Goal: Information Seeking & Learning: Learn about a topic

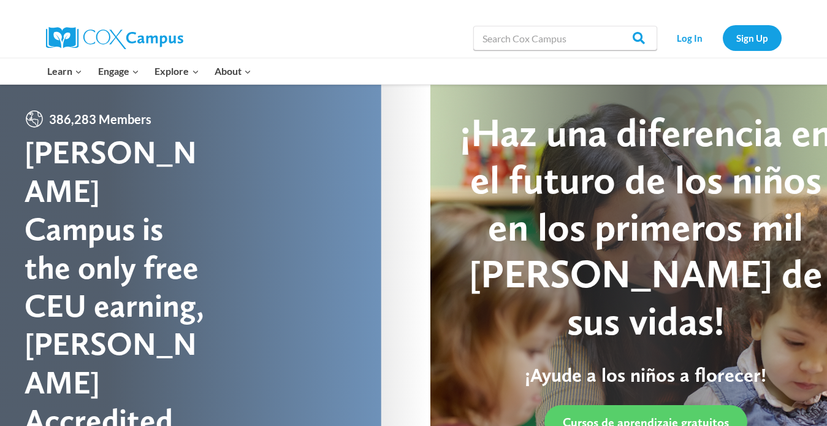
click at [342, 42] on div "Search in https://coxcampus.org/ Search Search Log In Sign Up" at bounding box center [555, 37] width 454 height 39
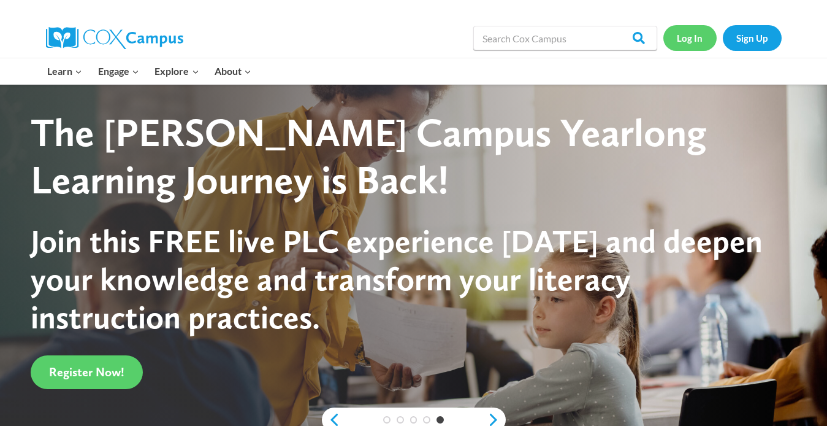
click at [430, 46] on link "Log In" at bounding box center [690, 37] width 53 height 25
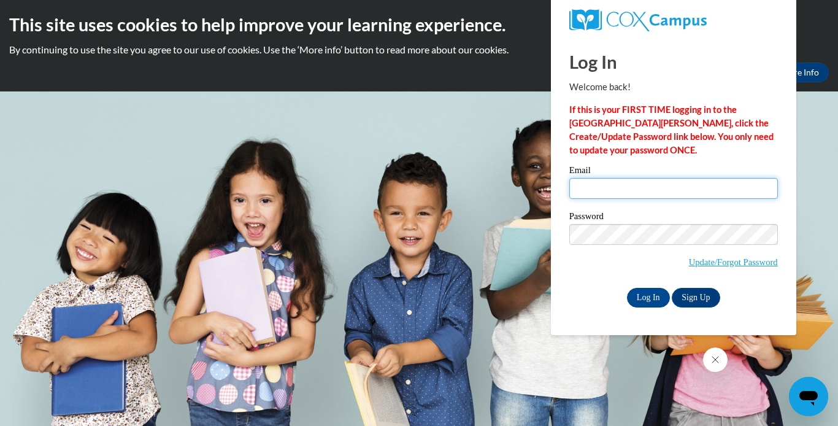
click at [732, 183] on input "Email" at bounding box center [673, 188] width 209 height 21
type input "1"
type input "scottberry2015k@gmail.com"
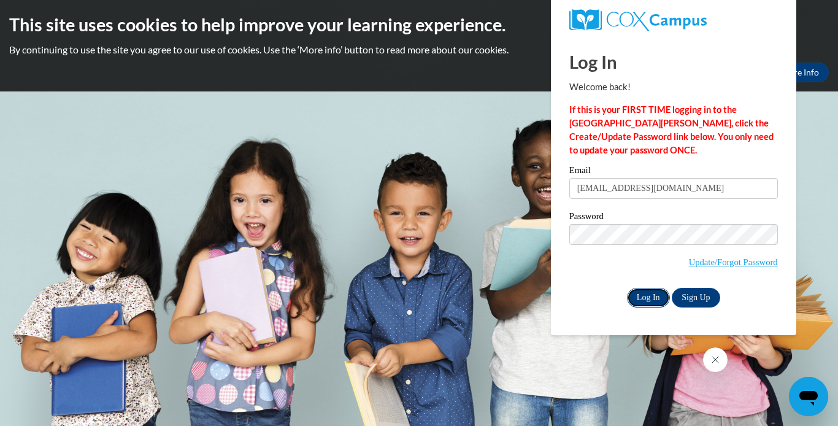
click at [650, 297] on input "Log In" at bounding box center [648, 298] width 43 height 20
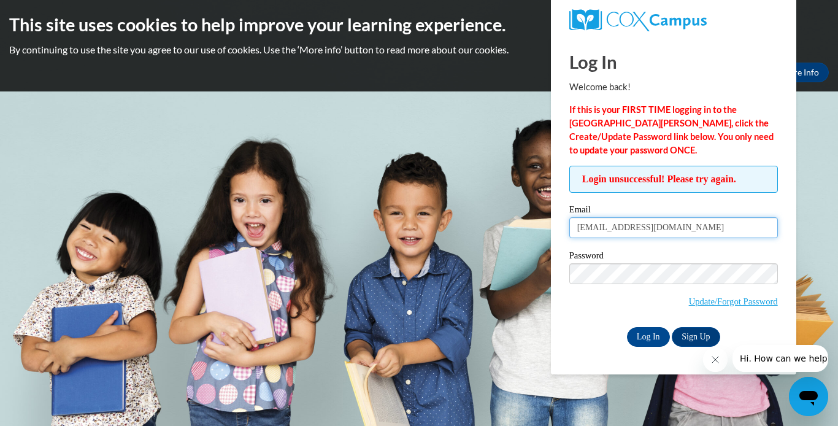
click at [691, 231] on input "[EMAIL_ADDRESS][DOMAIN_NAME]" at bounding box center [673, 227] width 209 height 21
click at [642, 337] on input "Log In" at bounding box center [648, 337] width 43 height 20
click at [715, 364] on icon "Close message from company" at bounding box center [715, 359] width 10 height 10
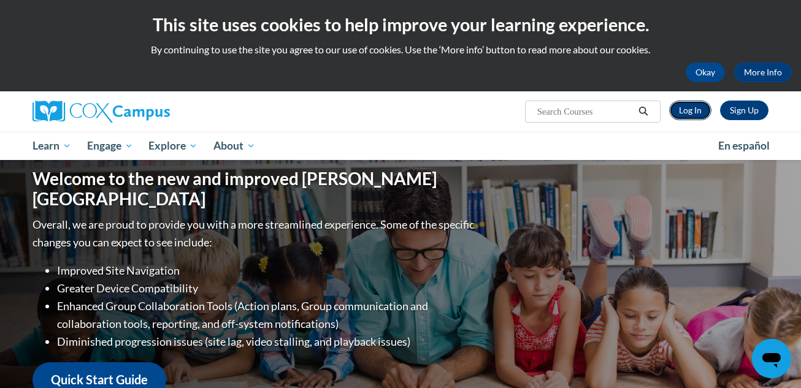
click at [683, 113] on link "Log In" at bounding box center [690, 111] width 42 height 20
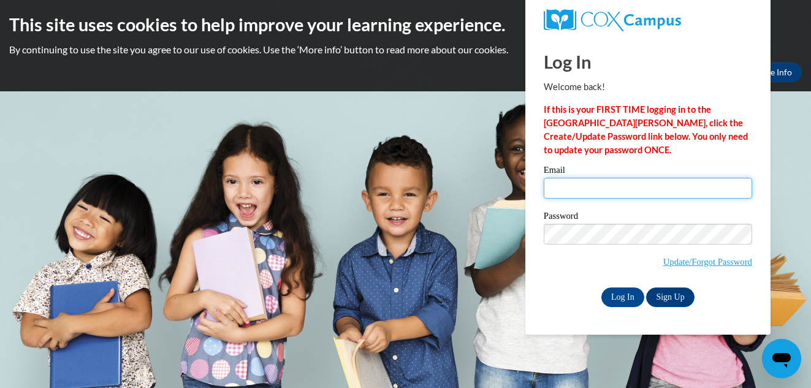
click at [649, 191] on input "Email" at bounding box center [648, 188] width 209 height 21
type input "[EMAIL_ADDRESS][DOMAIN_NAME]"
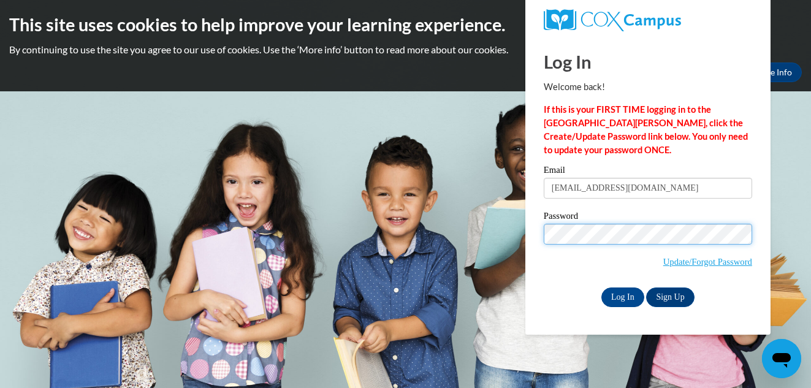
click at [602, 288] on input "Log In" at bounding box center [623, 298] width 43 height 20
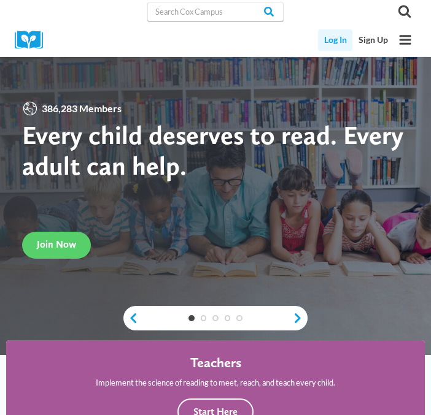
click at [340, 36] on link "Log In" at bounding box center [335, 39] width 34 height 21
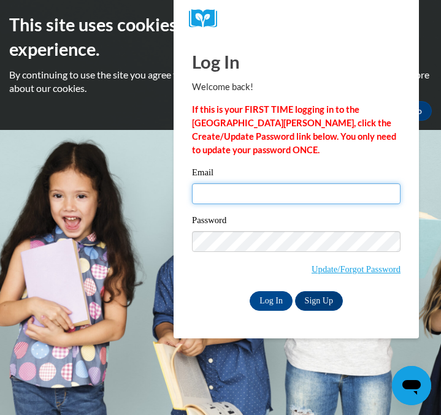
drag, startPoint x: 0, startPoint y: 0, endPoint x: 263, endPoint y: 201, distance: 330.3
click at [263, 201] on input "Email" at bounding box center [296, 193] width 209 height 21
type input "[EMAIL_ADDRESS][DOMAIN_NAME]"
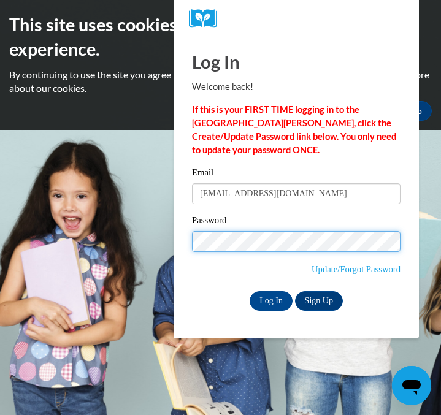
click at [250, 291] on input "Log In" at bounding box center [271, 301] width 43 height 20
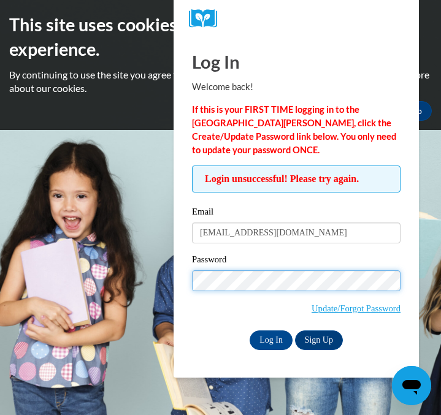
click at [250, 331] on input "Log In" at bounding box center [271, 341] width 43 height 20
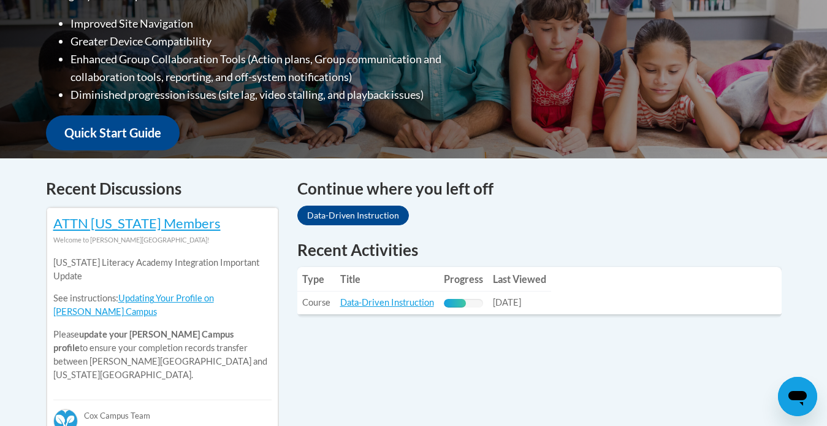
scroll to position [364, 0]
click at [358, 301] on link "Data-Driven Instruction" at bounding box center [387, 301] width 94 height 10
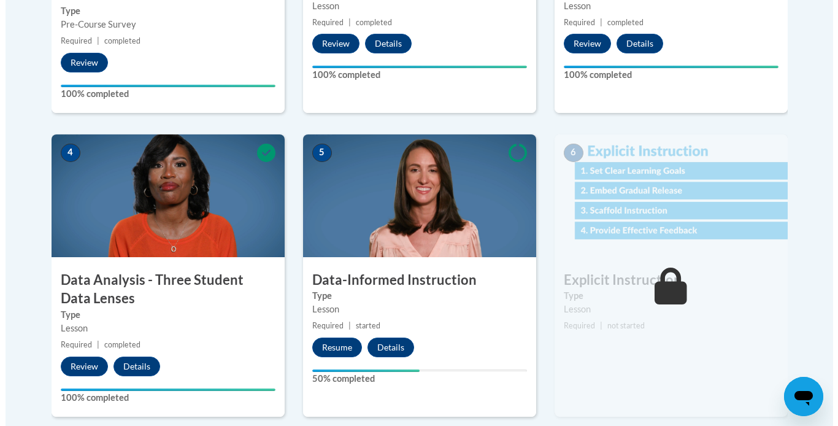
scroll to position [581, 0]
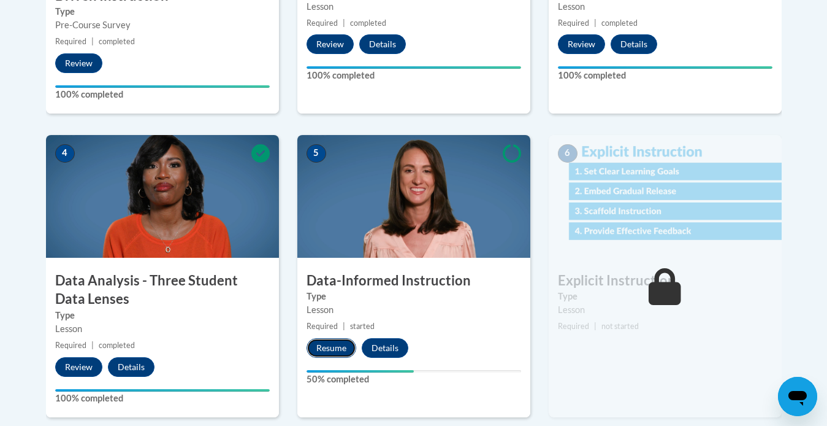
click at [338, 348] on button "Resume" at bounding box center [332, 348] width 50 height 20
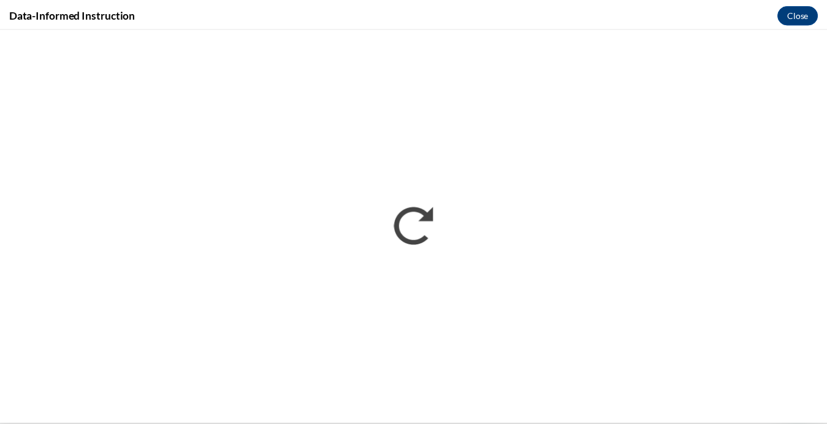
scroll to position [0, 0]
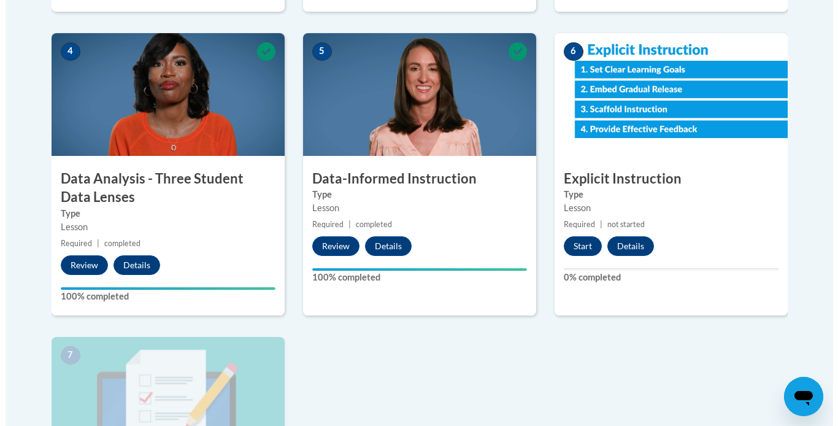
scroll to position [684, 0]
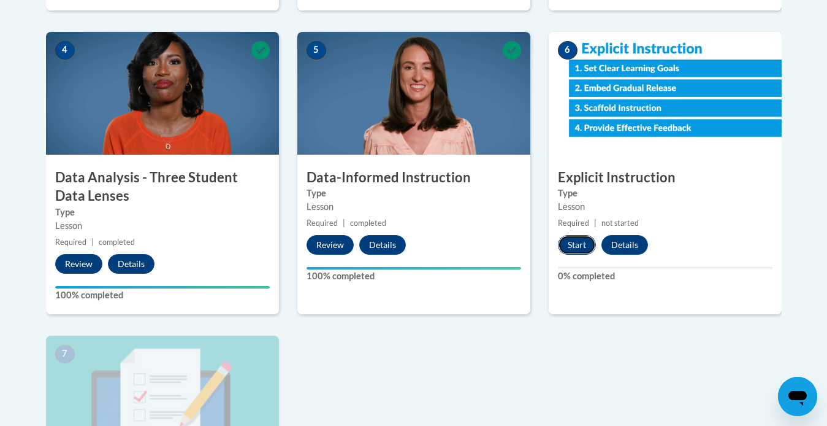
click at [578, 242] on button "Start" at bounding box center [577, 245] width 38 height 20
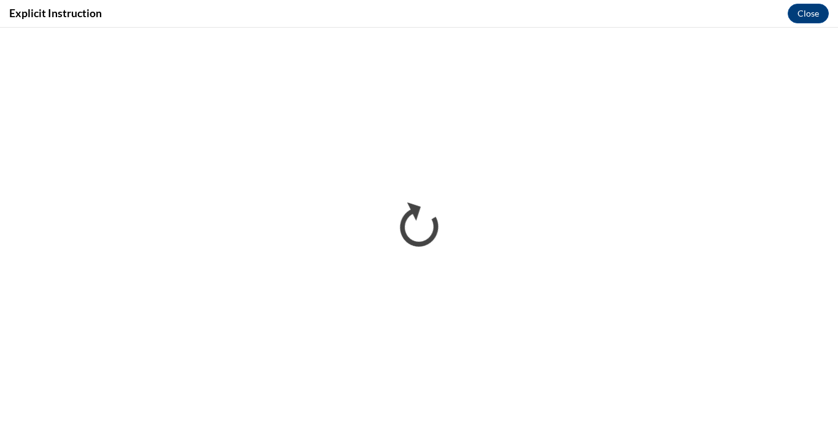
scroll to position [0, 0]
